Goal: Transaction & Acquisition: Book appointment/travel/reservation

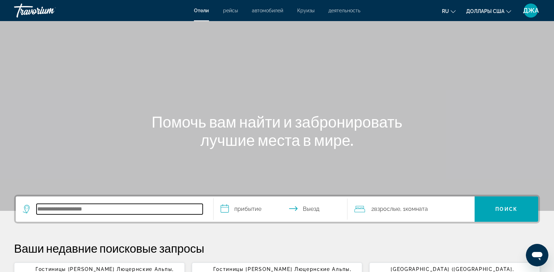
click at [56, 205] on input "Поиск направления от отеля" at bounding box center [120, 209] width 166 height 11
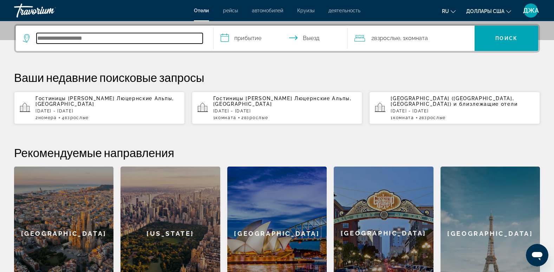
scroll to position [172, 0]
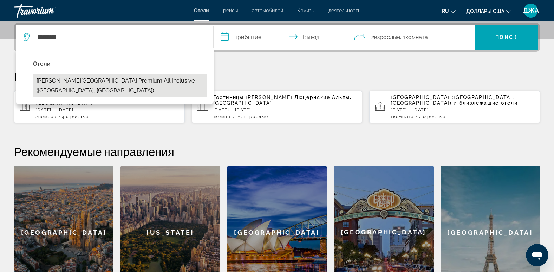
click at [115, 80] on button "[PERSON_NAME][GEOGRAPHIC_DATA] Premium All Inclusive ([GEOGRAPHIC_DATA], [GEOGR…" at bounding box center [120, 85] width 174 height 23
type input "**********"
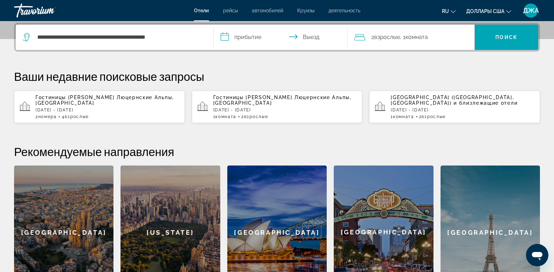
click at [244, 36] on input "**********" at bounding box center [282, 38] width 137 height 27
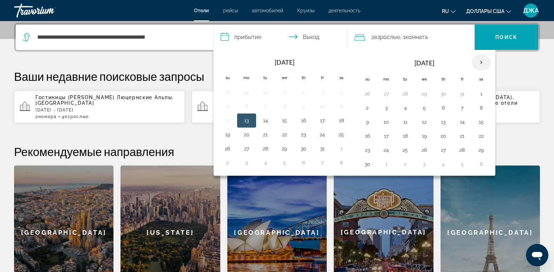
click at [481, 62] on th "Next month" at bounding box center [481, 62] width 19 height 15
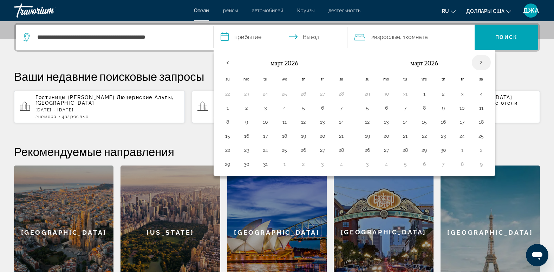
click at [481, 62] on th "Next month" at bounding box center [481, 62] width 19 height 15
click at [444, 106] on button "6" at bounding box center [443, 108] width 11 height 10
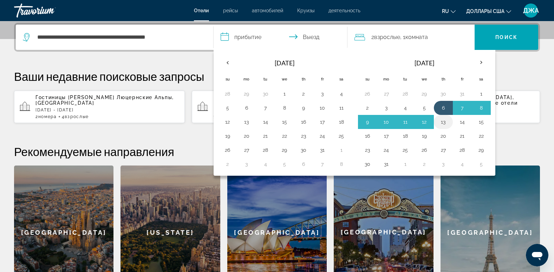
click at [442, 122] on button "13" at bounding box center [443, 122] width 11 height 10
type input "**********"
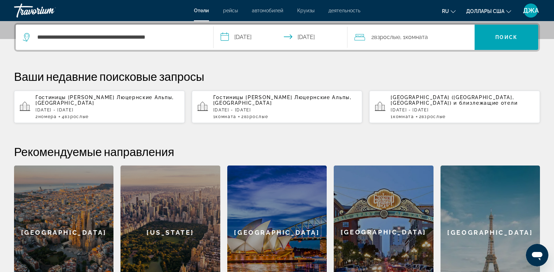
click at [416, 37] on span "Комната" at bounding box center [417, 37] width 22 height 7
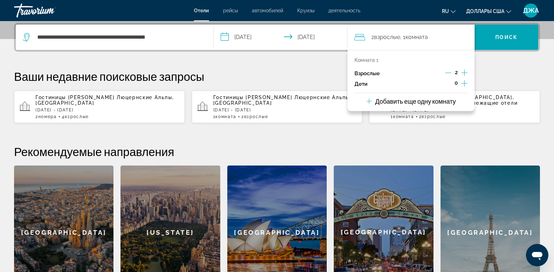
click at [464, 71] on icon "Приращение взрослых" at bounding box center [465, 73] width 6 height 8
click at [464, 83] on icon "Дочерние элементы" at bounding box center [465, 83] width 6 height 8
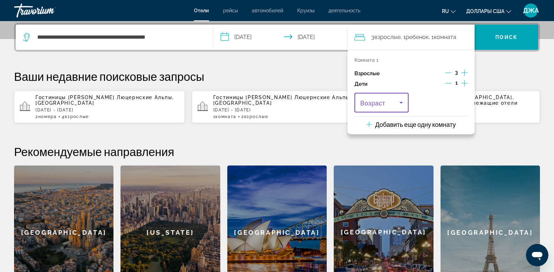
click at [402, 101] on icon "Путешественники: 3 взрослых, 1 ребенок" at bounding box center [401, 102] width 8 height 8
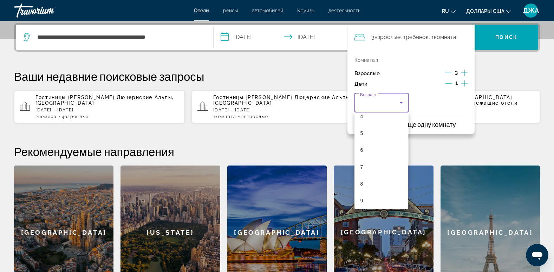
scroll to position [84, 0]
click at [367, 138] on mat-option "6" at bounding box center [382, 140] width 54 height 17
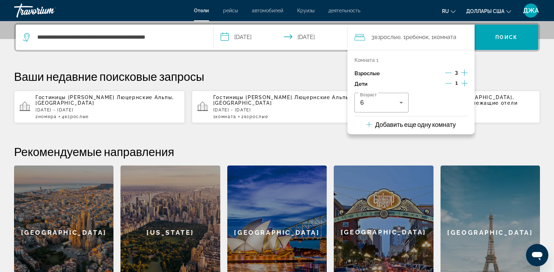
click at [429, 144] on div "**********" at bounding box center [277, 161] width 554 height 277
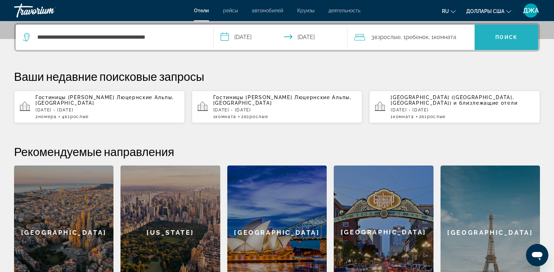
click at [509, 37] on span "Поиск" at bounding box center [507, 37] width 22 height 6
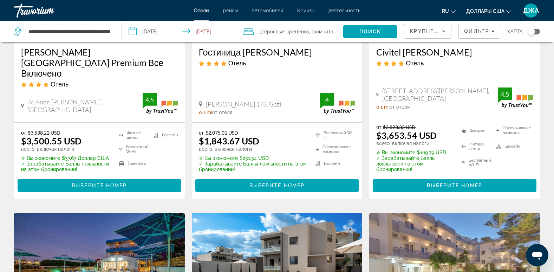
scroll to position [141, 0]
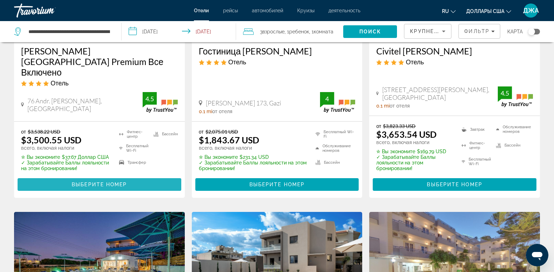
click at [103, 182] on span "Выберите номер" at bounding box center [99, 185] width 55 height 6
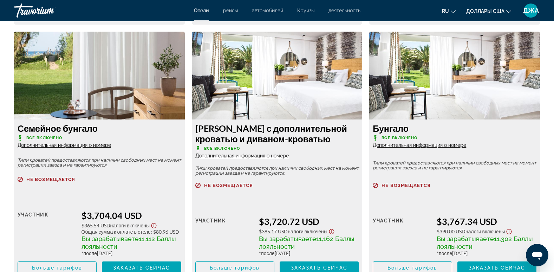
scroll to position [1237, 0]
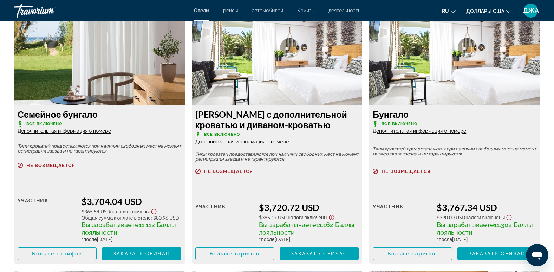
click at [63, 131] on span "Дополнительная информация о номере" at bounding box center [65, 131] width 94 height 6
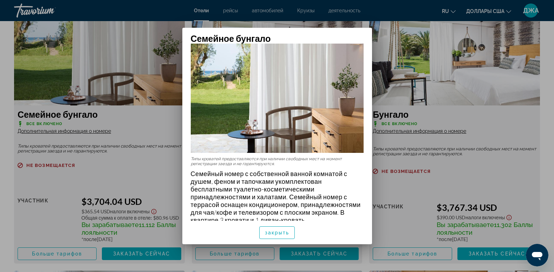
scroll to position [31, 0]
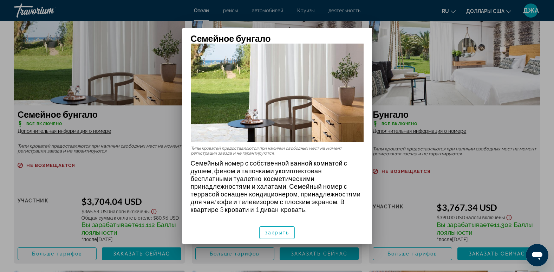
click at [334, 84] on img at bounding box center [277, 84] width 173 height 115
click at [353, 33] on h2 "Семейное бунгало" at bounding box center [277, 36] width 190 height 16
click at [277, 232] on span "закрыть" at bounding box center [277, 233] width 25 height 6
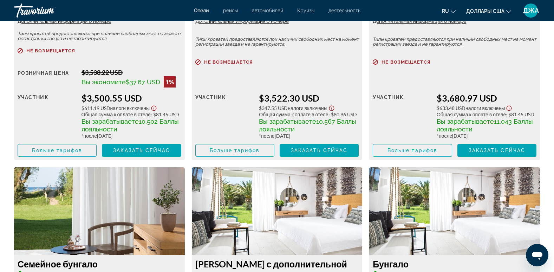
scroll to position [1089, 0]
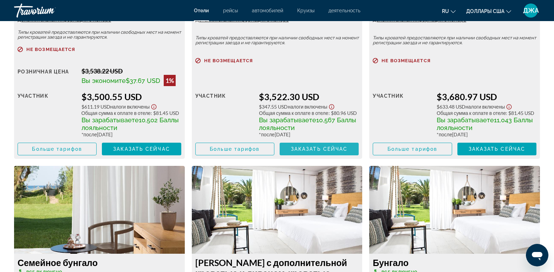
click at [333, 149] on span "Заказать сейчас" at bounding box center [319, 149] width 57 height 6
